Goal: Use online tool/utility: Utilize a website feature to perform a specific function

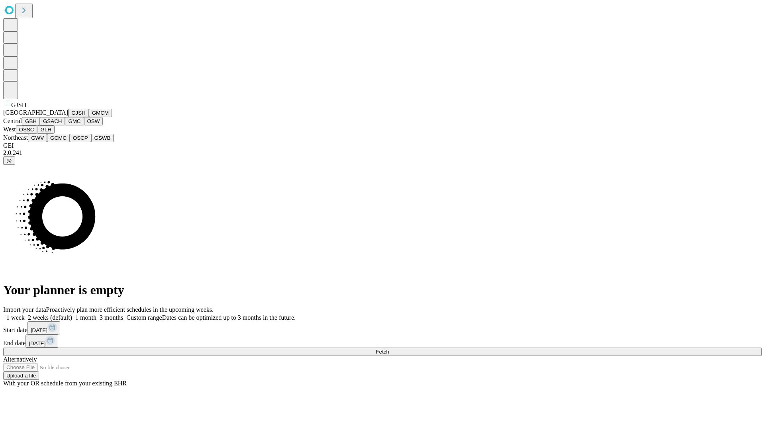
click at [68, 117] on button "GJSH" at bounding box center [78, 113] width 21 height 8
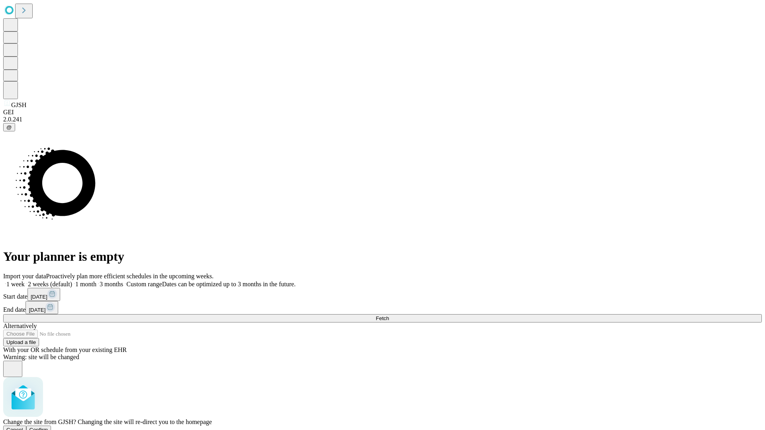
click at [48, 427] on span "Confirm" at bounding box center [38, 430] width 19 height 6
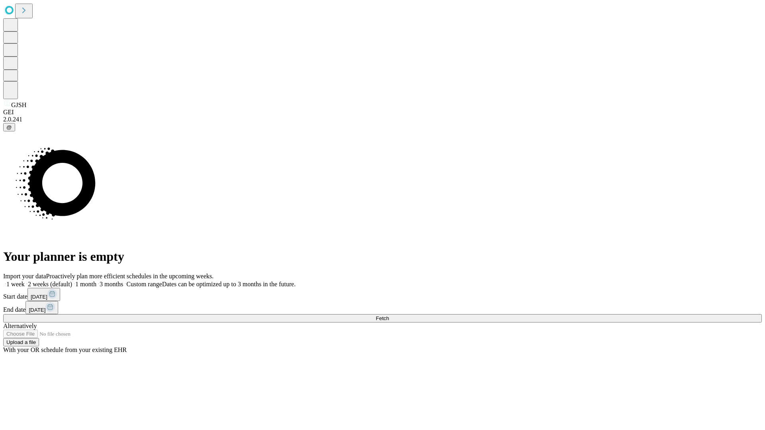
click at [96, 281] on label "1 month" at bounding box center [84, 284] width 24 height 7
click at [389, 316] on span "Fetch" at bounding box center [382, 319] width 13 height 6
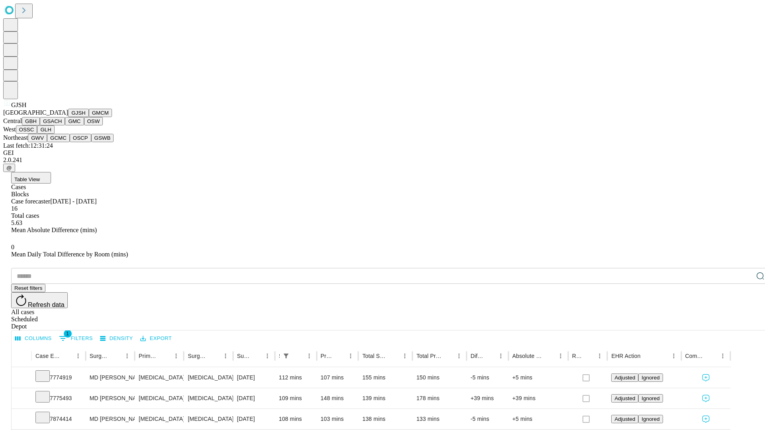
click at [89, 117] on button "GMCM" at bounding box center [100, 113] width 23 height 8
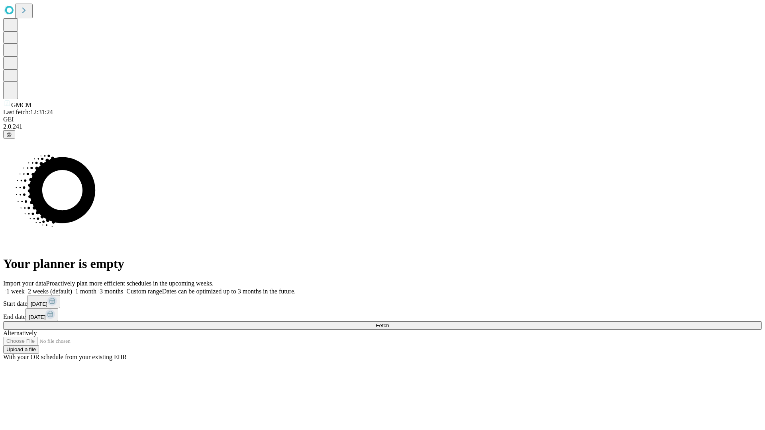
click at [96, 288] on label "1 month" at bounding box center [84, 291] width 24 height 7
click at [389, 323] on span "Fetch" at bounding box center [382, 326] width 13 height 6
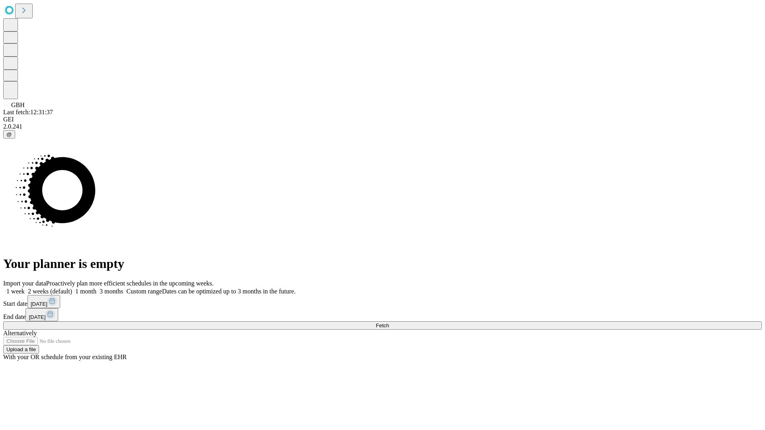
click at [96, 288] on label "1 month" at bounding box center [84, 291] width 24 height 7
click at [389, 323] on span "Fetch" at bounding box center [382, 326] width 13 height 6
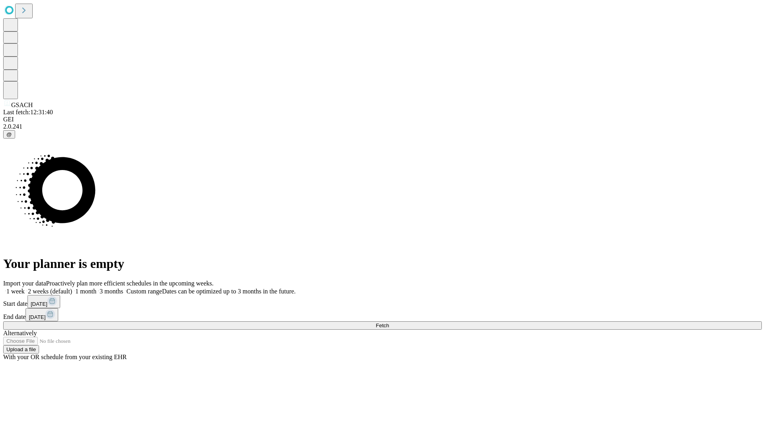
click at [96, 288] on label "1 month" at bounding box center [84, 291] width 24 height 7
click at [389, 323] on span "Fetch" at bounding box center [382, 326] width 13 height 6
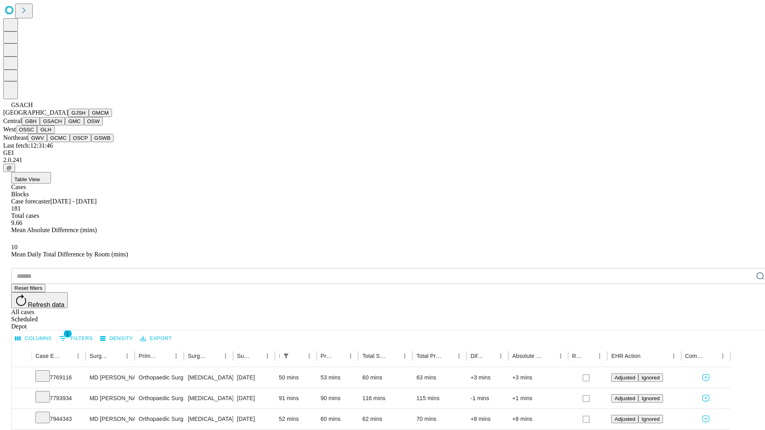
click at [65, 126] on button "GMC" at bounding box center [74, 121] width 19 height 8
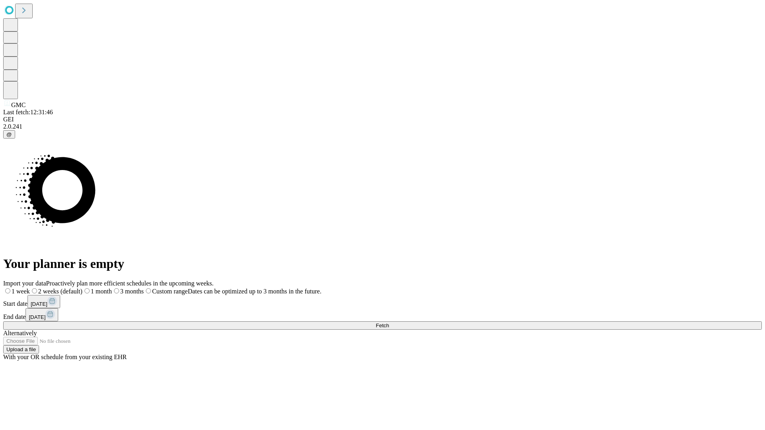
click at [389, 323] on span "Fetch" at bounding box center [382, 326] width 13 height 6
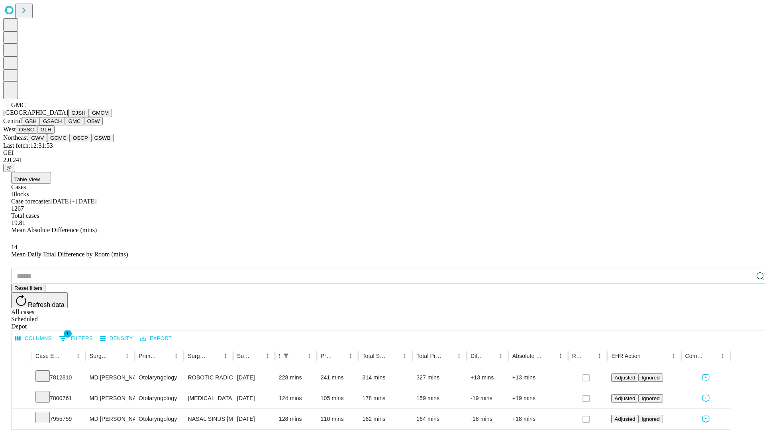
click at [84, 126] on button "OSW" at bounding box center [93, 121] width 19 height 8
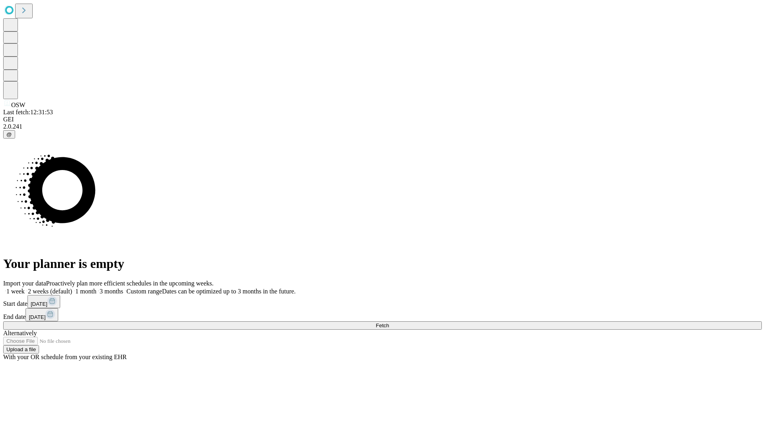
click at [96, 288] on label "1 month" at bounding box center [84, 291] width 24 height 7
click at [389, 323] on span "Fetch" at bounding box center [382, 326] width 13 height 6
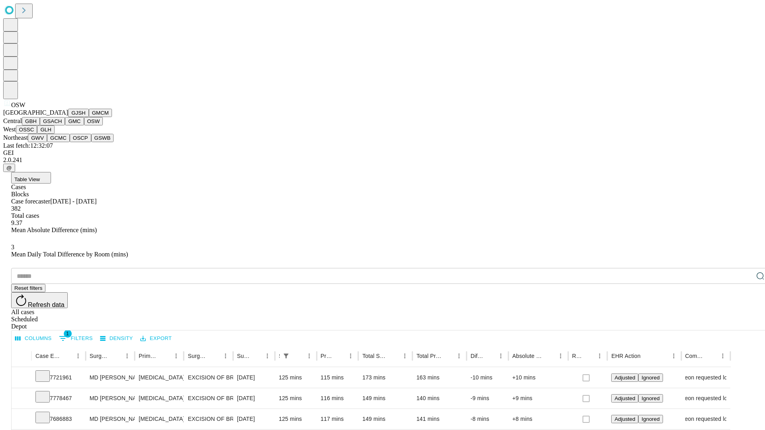
click at [37, 134] on button "OSSC" at bounding box center [27, 130] width 22 height 8
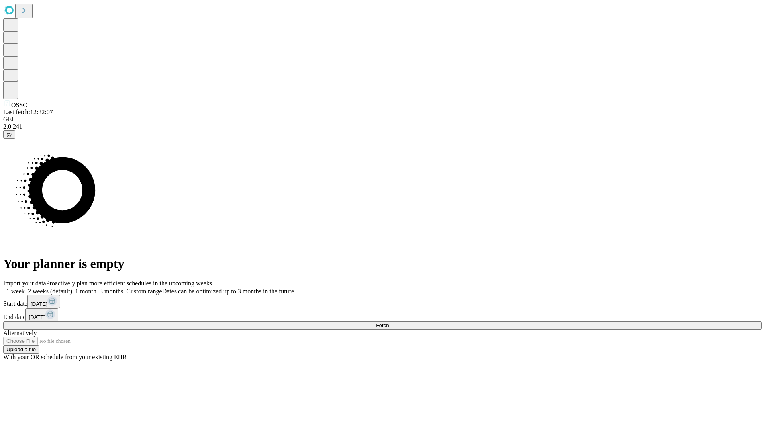
click at [96, 288] on label "1 month" at bounding box center [84, 291] width 24 height 7
click at [389, 323] on span "Fetch" at bounding box center [382, 326] width 13 height 6
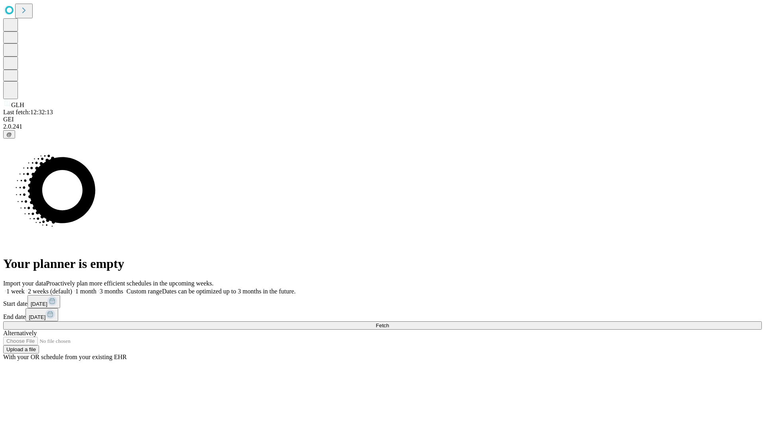
click at [96, 288] on label "1 month" at bounding box center [84, 291] width 24 height 7
click at [389, 323] on span "Fetch" at bounding box center [382, 326] width 13 height 6
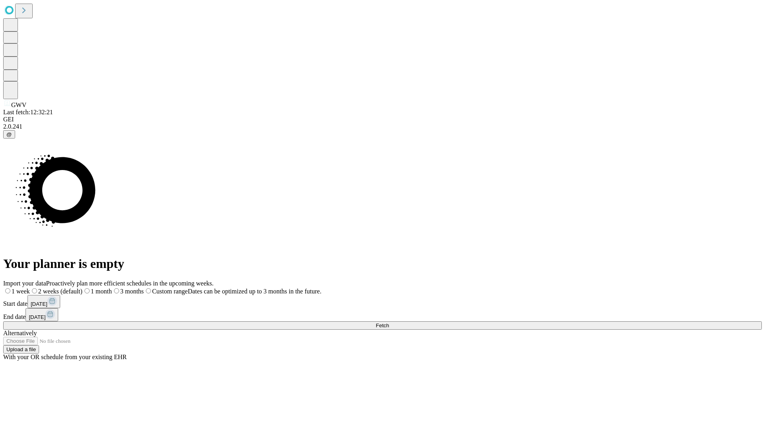
click at [389, 323] on span "Fetch" at bounding box center [382, 326] width 13 height 6
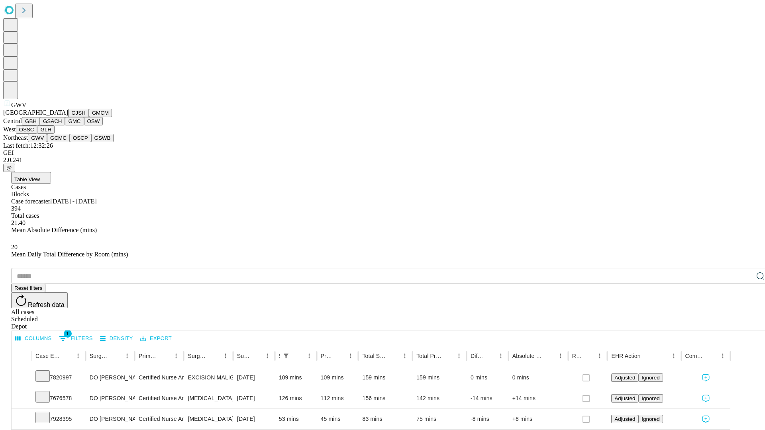
click at [62, 142] on button "GCMC" at bounding box center [58, 138] width 23 height 8
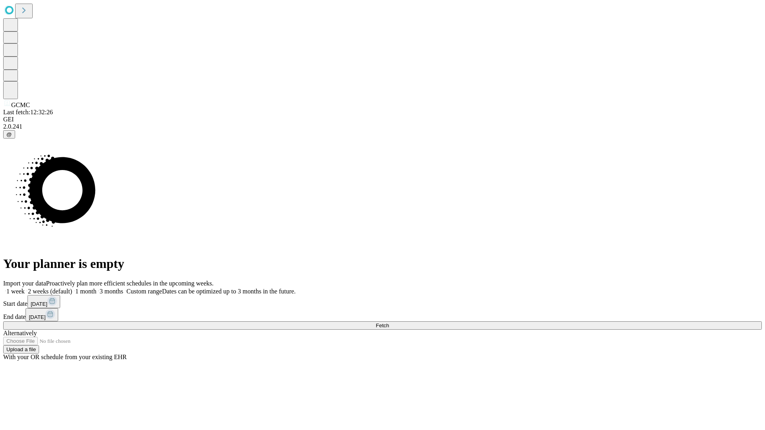
click at [96, 288] on label "1 month" at bounding box center [84, 291] width 24 height 7
click at [389, 323] on span "Fetch" at bounding box center [382, 326] width 13 height 6
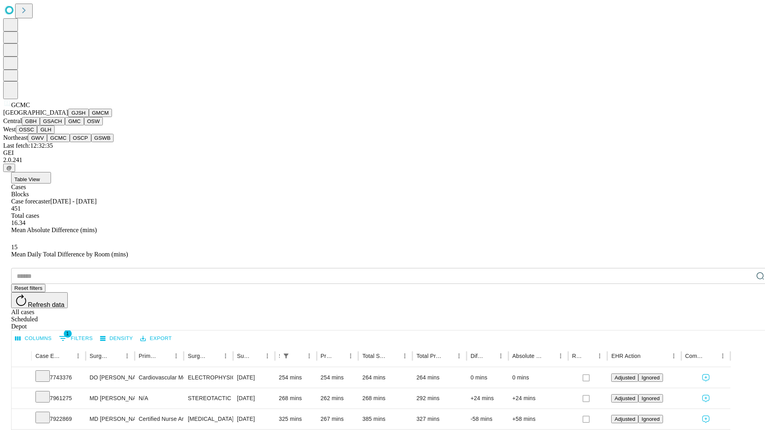
click at [70, 142] on button "OSCP" at bounding box center [81, 138] width 22 height 8
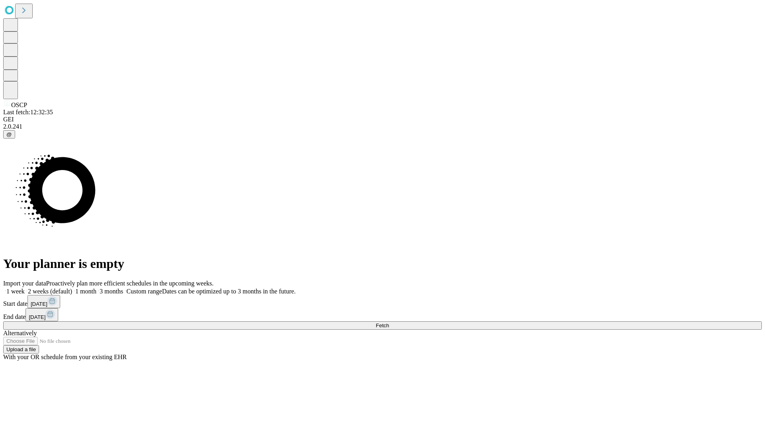
click at [96, 288] on label "1 month" at bounding box center [84, 291] width 24 height 7
click at [389, 323] on span "Fetch" at bounding box center [382, 326] width 13 height 6
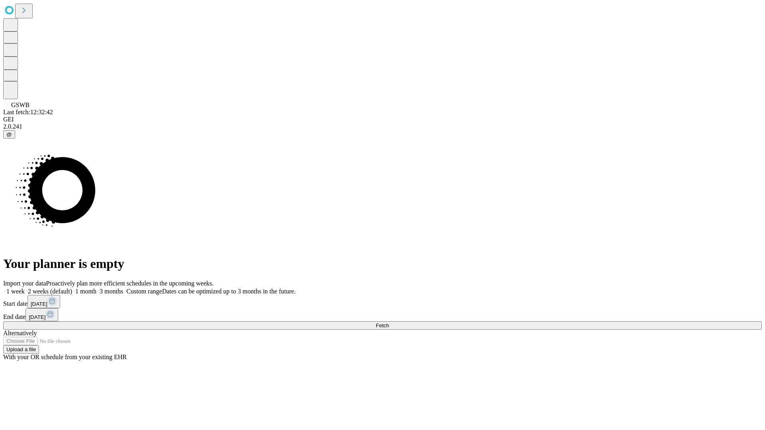
click at [96, 288] on label "1 month" at bounding box center [84, 291] width 24 height 7
click at [389, 323] on span "Fetch" at bounding box center [382, 326] width 13 height 6
